Goal: Browse casually

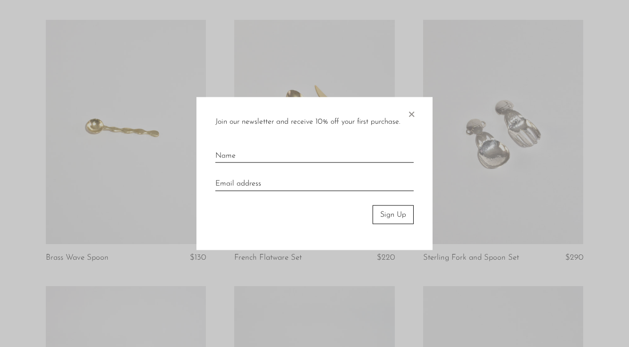
scroll to position [874, 0]
click at [412, 112] on span "×" at bounding box center [411, 112] width 9 height 30
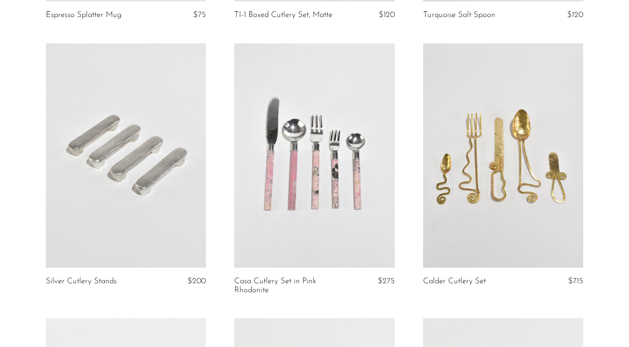
scroll to position [2201, 0]
drag, startPoint x: 318, startPoint y: 206, endPoint x: 411, endPoint y: 2, distance: 223.9
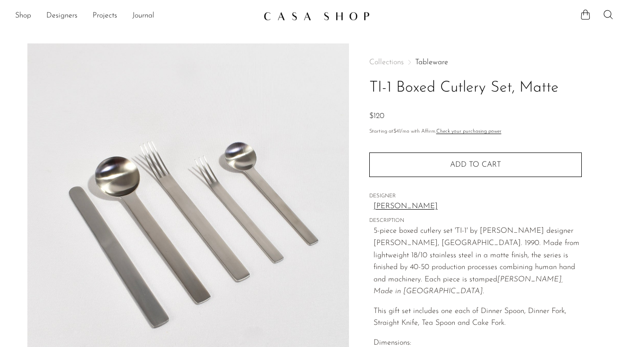
click at [416, 205] on link "[PERSON_NAME]" at bounding box center [478, 207] width 208 height 12
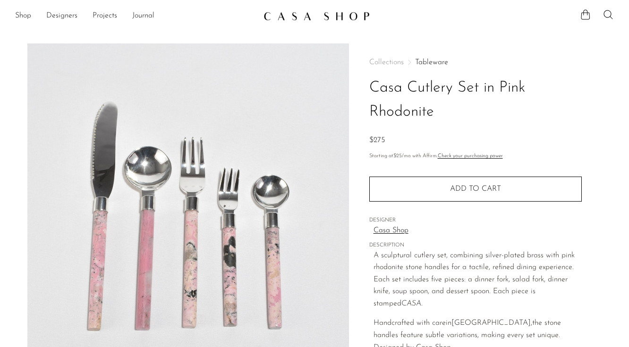
click at [300, 20] on img at bounding box center [317, 15] width 106 height 9
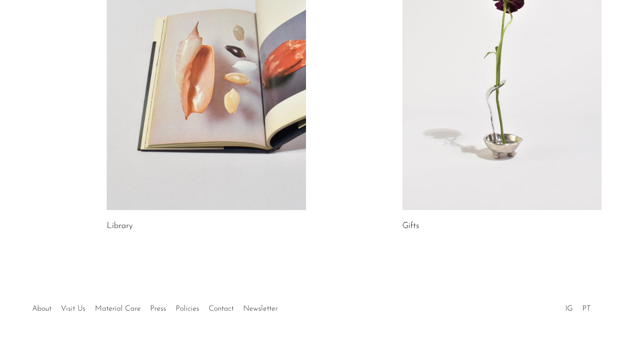
scroll to position [589, 0]
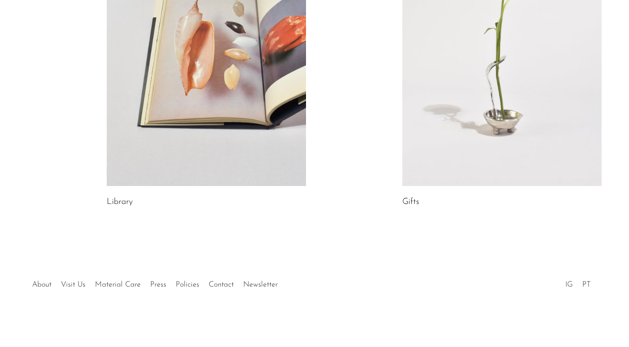
click at [566, 285] on link "IG" at bounding box center [569, 285] width 8 height 8
